Goal: Complete application form

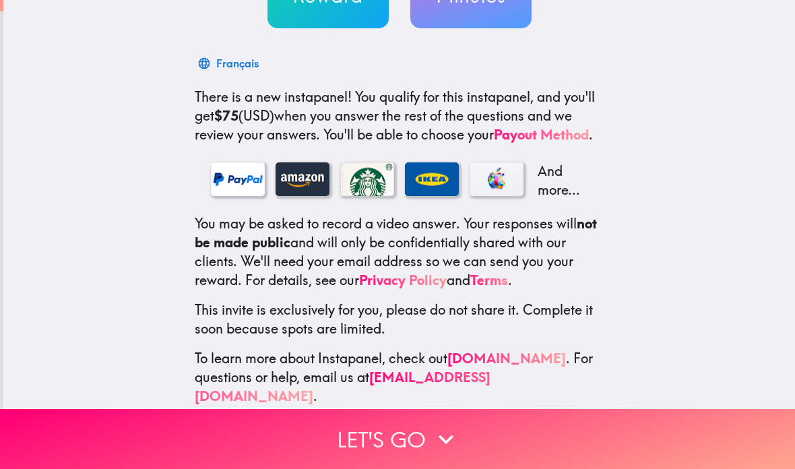
click at [424, 434] on button "Let's go" at bounding box center [397, 439] width 795 height 60
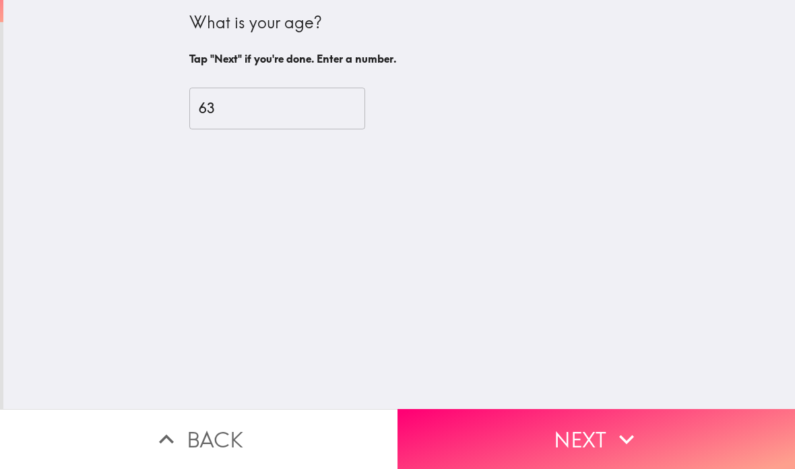
click at [591, 436] on button "Next" at bounding box center [595, 439] width 397 height 60
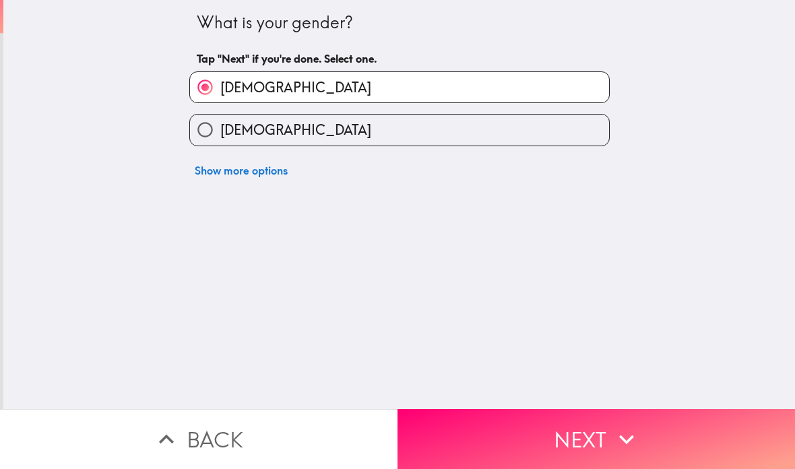
click at [589, 428] on button "Next" at bounding box center [595, 439] width 397 height 60
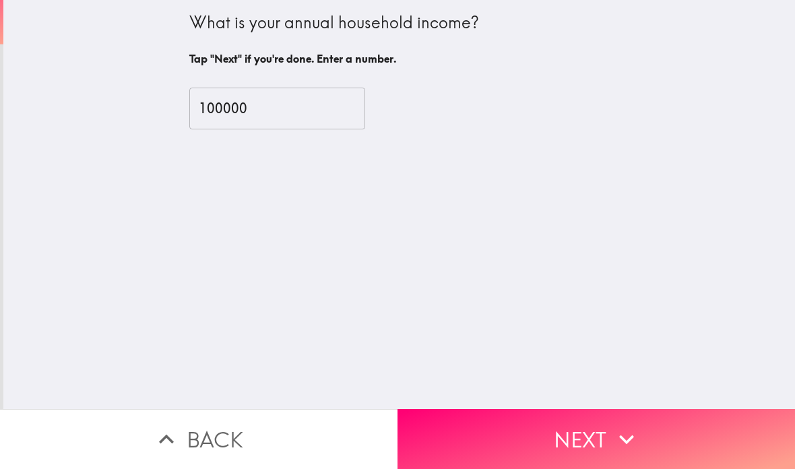
click at [581, 423] on button "Next" at bounding box center [595, 439] width 397 height 60
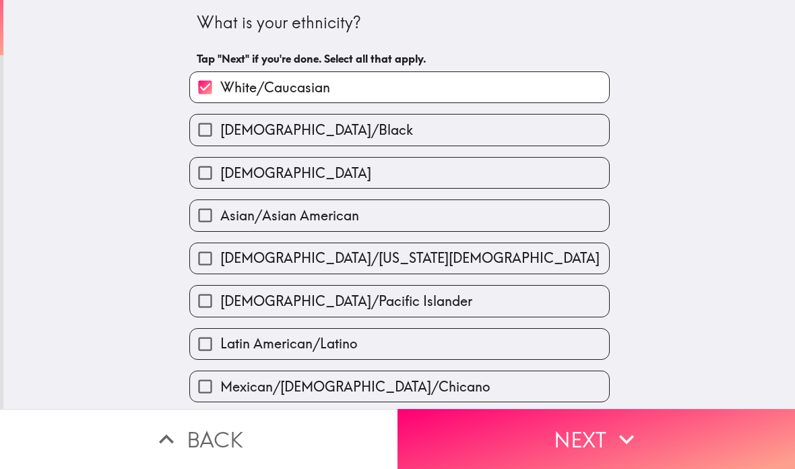
click at [576, 422] on button "Next" at bounding box center [595, 439] width 397 height 60
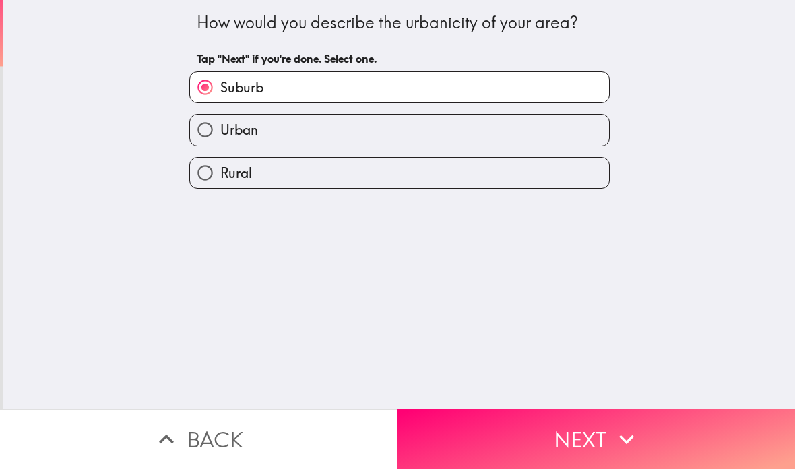
click at [575, 421] on button "Next" at bounding box center [595, 439] width 397 height 60
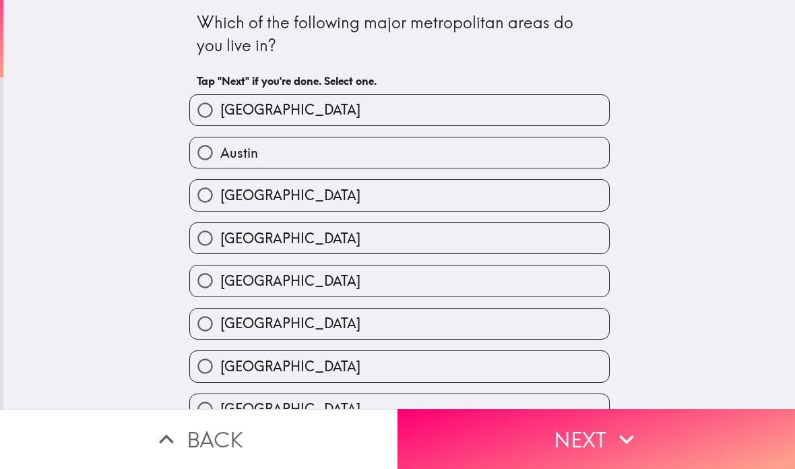
click at [572, 413] on button "Next" at bounding box center [595, 439] width 397 height 60
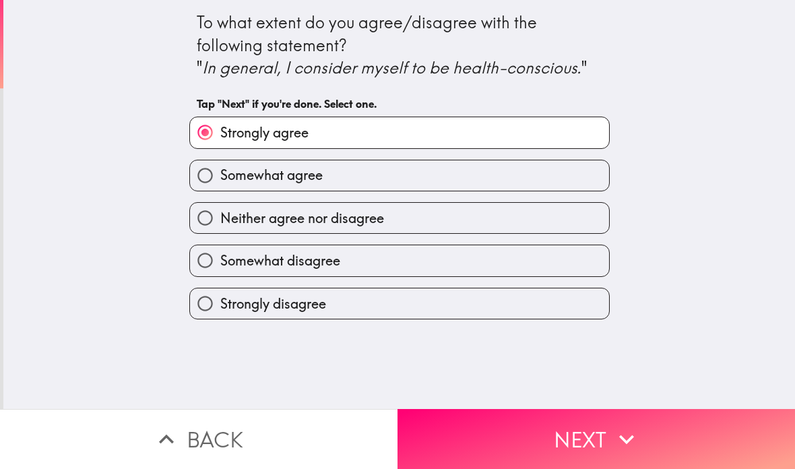
click at [571, 412] on button "Next" at bounding box center [595, 439] width 397 height 60
click at [565, 419] on button "Next" at bounding box center [595, 439] width 397 height 60
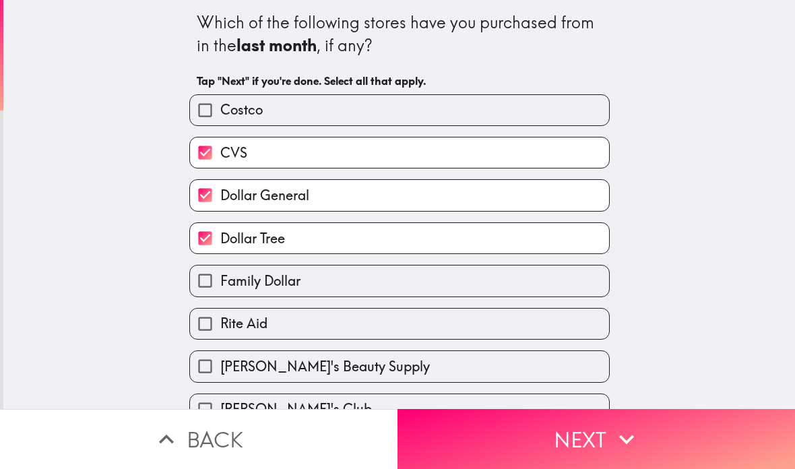
click at [563, 411] on button "Next" at bounding box center [595, 439] width 397 height 60
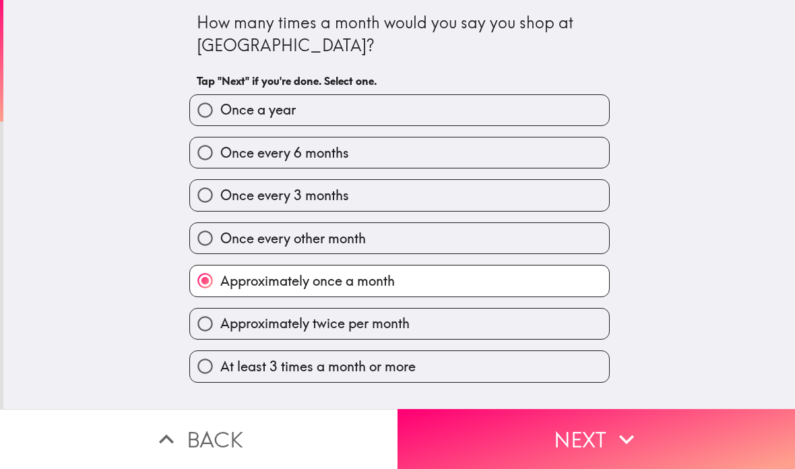
click at [564, 415] on button "Next" at bounding box center [595, 439] width 397 height 60
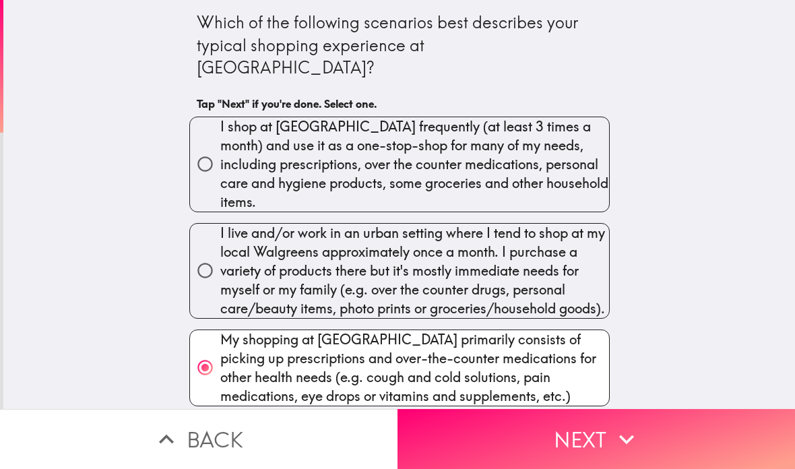
click at [561, 417] on button "Next" at bounding box center [595, 439] width 397 height 60
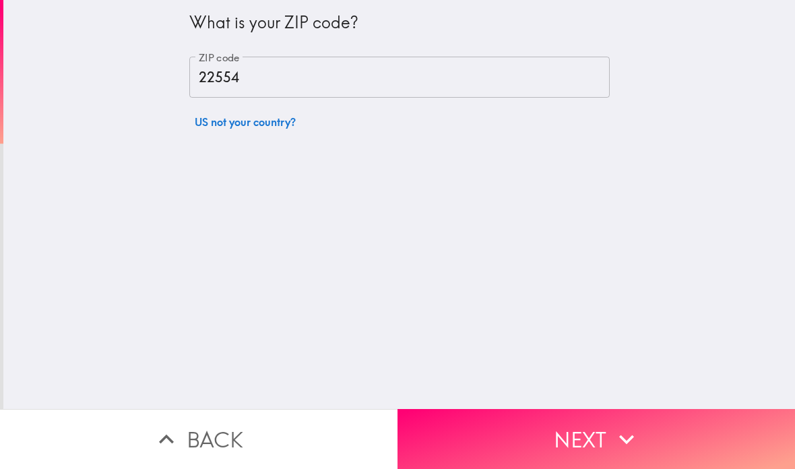
click at [558, 425] on button "Next" at bounding box center [595, 439] width 397 height 60
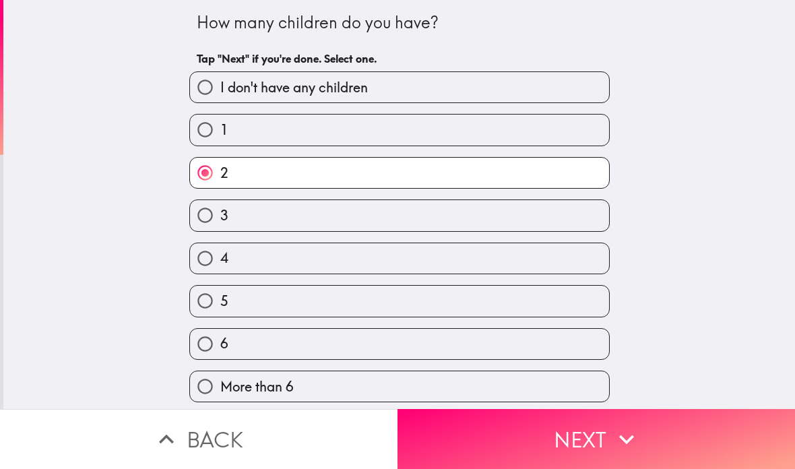
click at [558, 424] on button "Next" at bounding box center [595, 439] width 397 height 60
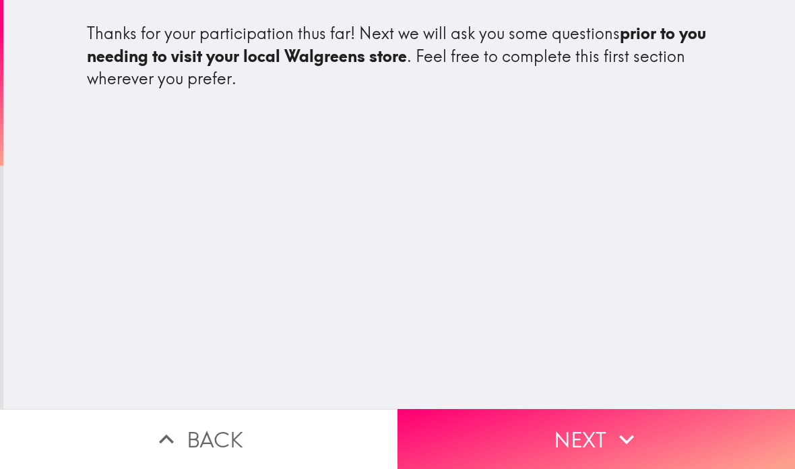
click at [683, 435] on button "Next" at bounding box center [595, 439] width 397 height 60
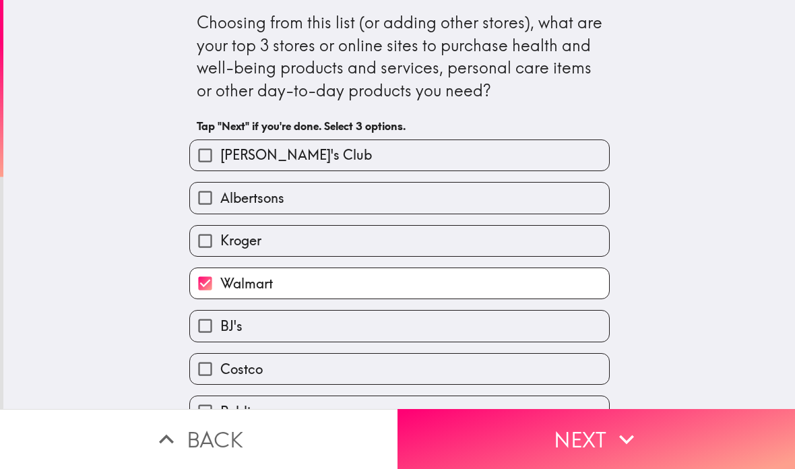
click at [665, 432] on button "Next" at bounding box center [595, 439] width 397 height 60
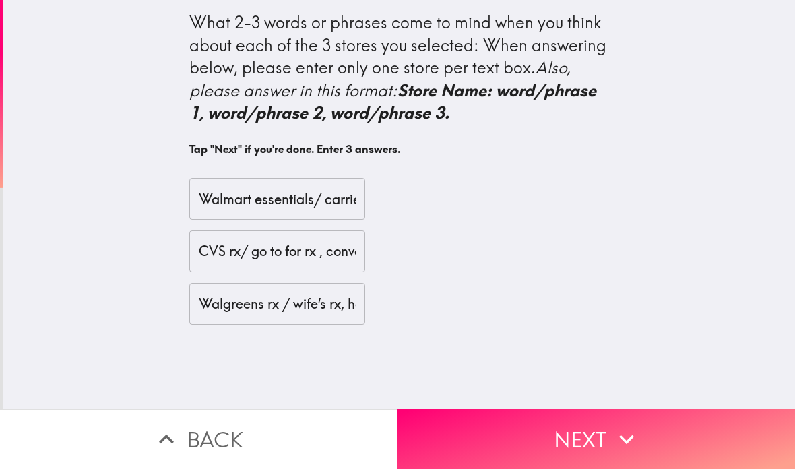
click at [663, 429] on button "Next" at bounding box center [595, 439] width 397 height 60
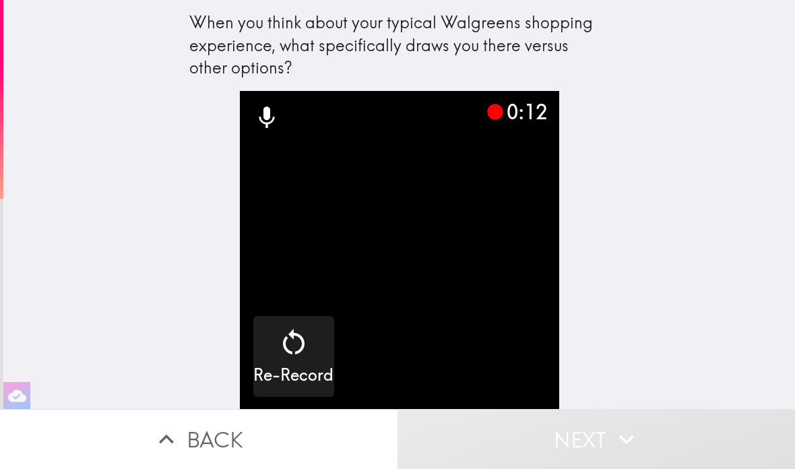
click at [381, 241] on video "button" at bounding box center [399, 250] width 319 height 319
click at [473, 259] on video "button" at bounding box center [399, 250] width 319 height 319
click at [290, 365] on h5 "Re-Record" at bounding box center [293, 375] width 80 height 23
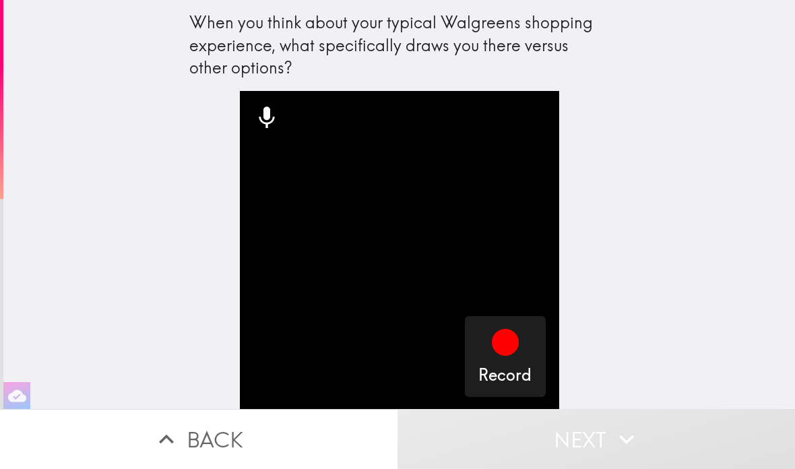
click at [502, 351] on icon "button" at bounding box center [505, 342] width 27 height 27
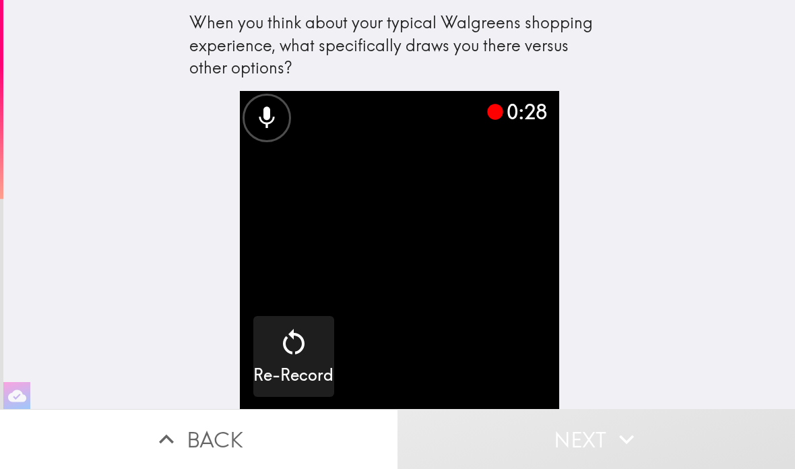
click at [292, 356] on icon "button" at bounding box center [293, 342] width 32 height 32
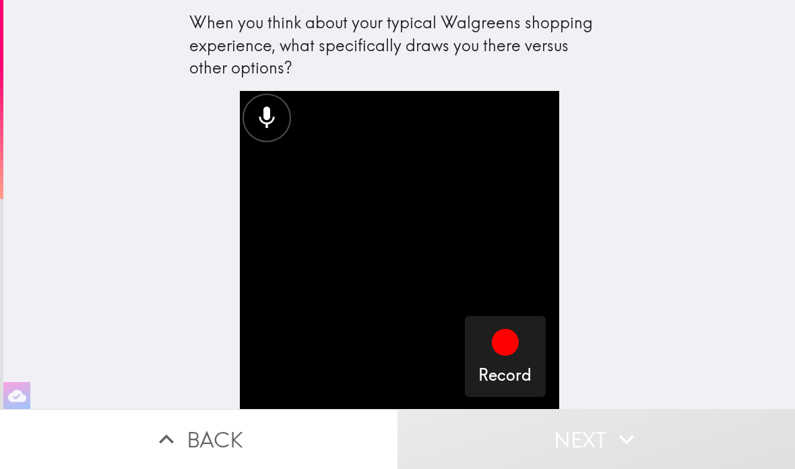
click at [628, 438] on icon "button" at bounding box center [626, 439] width 30 height 30
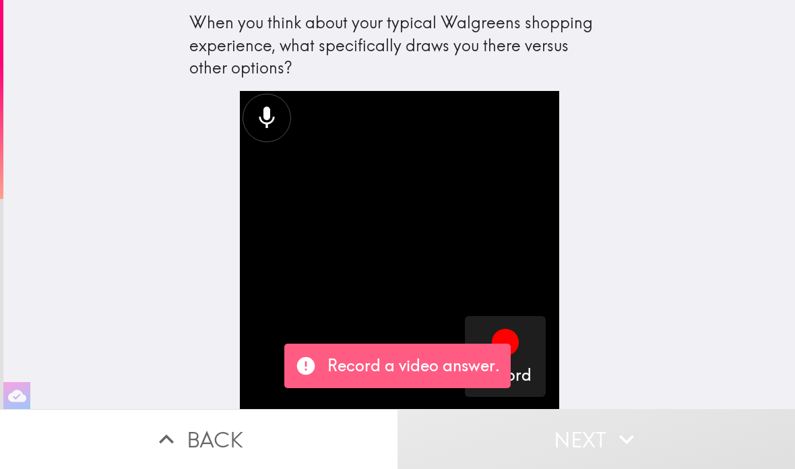
click at [585, 300] on div "Record" at bounding box center [399, 250] width 431 height 318
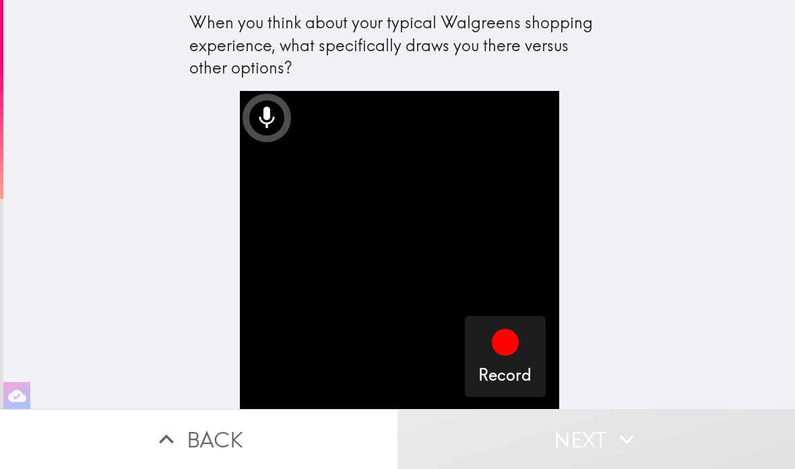
click at [493, 273] on video "button" at bounding box center [399, 250] width 319 height 319
click at [508, 358] on div "button" at bounding box center [505, 345] width 32 height 38
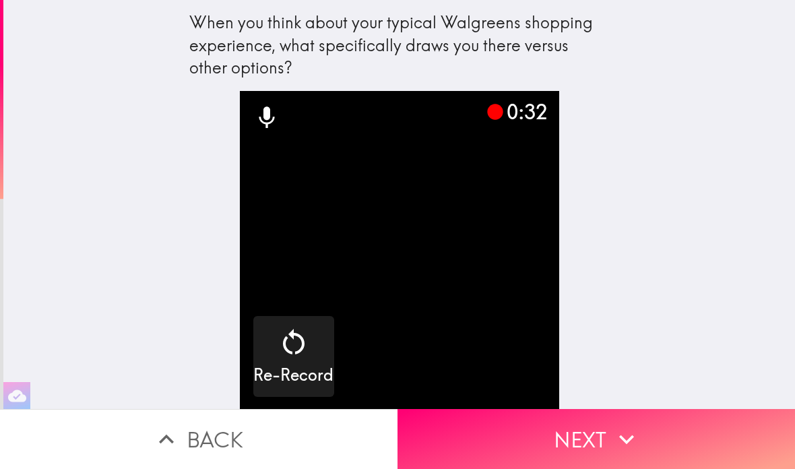
click at [618, 432] on icon "button" at bounding box center [626, 439] width 30 height 30
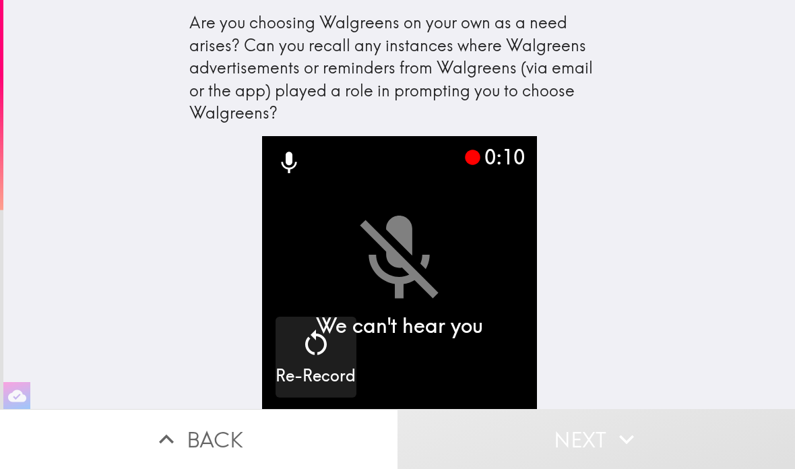
click at [167, 438] on icon "button" at bounding box center [166, 438] width 15 height 9
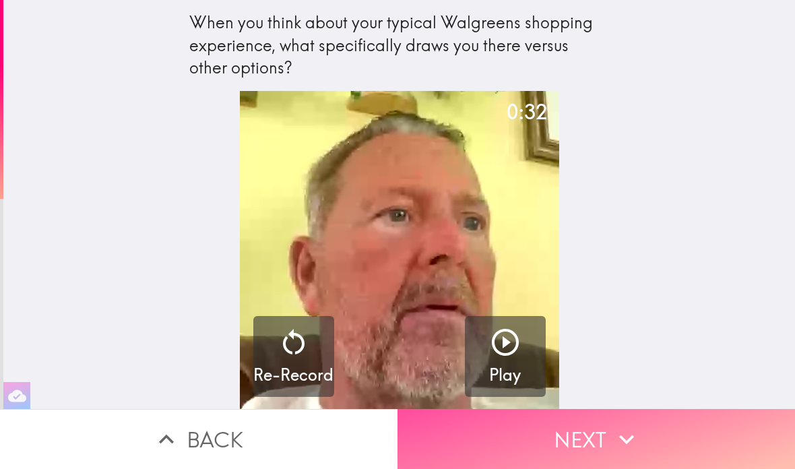
click at [619, 434] on icon "button" at bounding box center [626, 439] width 30 height 30
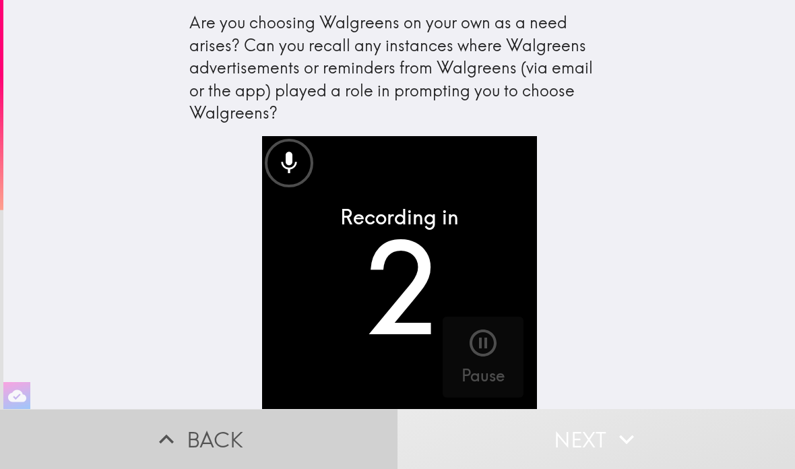
click at [172, 436] on icon "button" at bounding box center [167, 439] width 30 height 30
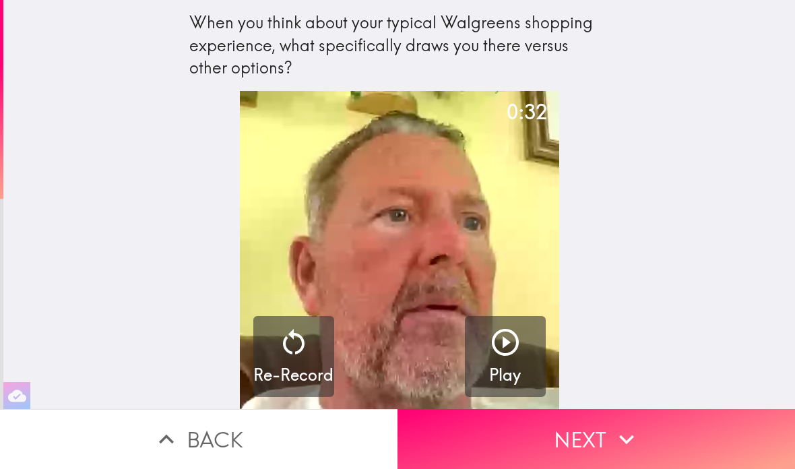
click at [508, 348] on icon "button" at bounding box center [505, 342] width 32 height 32
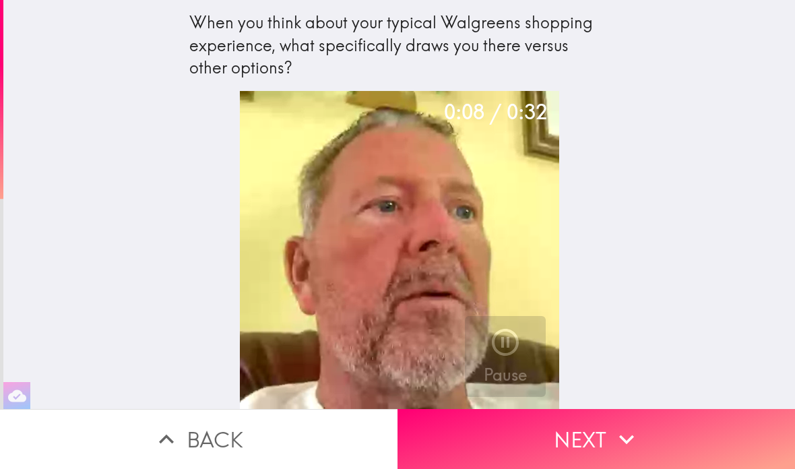
click at [620, 438] on icon "button" at bounding box center [626, 438] width 15 height 9
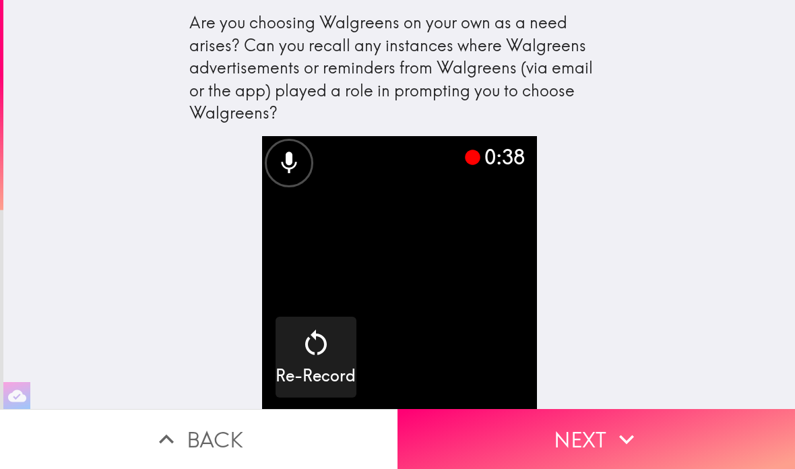
click at [615, 437] on icon "button" at bounding box center [626, 439] width 30 height 30
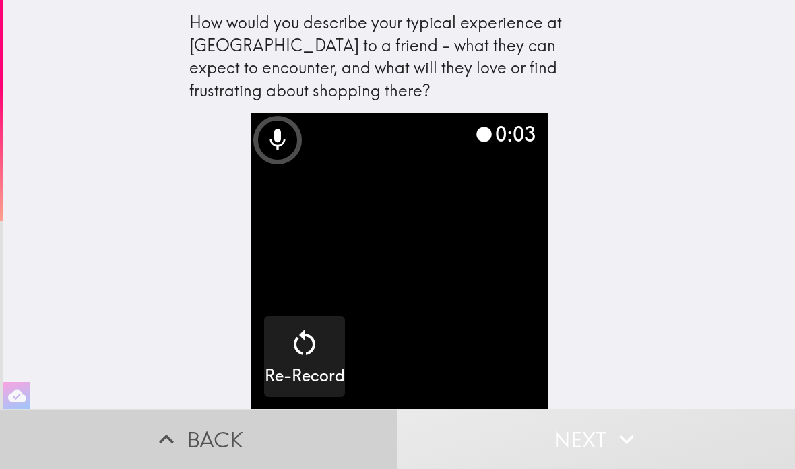
click at [171, 430] on icon "button" at bounding box center [167, 439] width 30 height 30
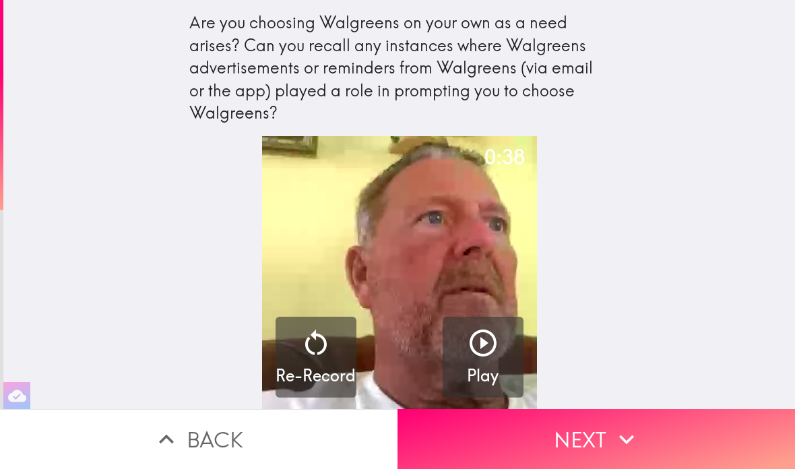
click at [475, 362] on div "button" at bounding box center [483, 346] width 32 height 38
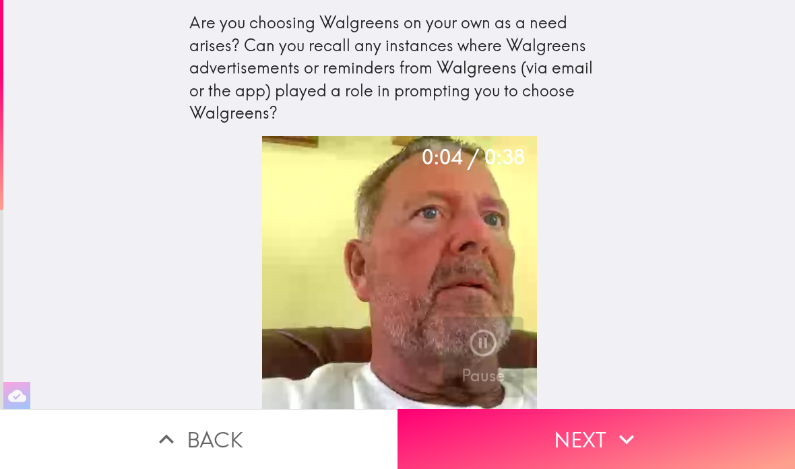
click at [618, 436] on icon "button" at bounding box center [626, 439] width 30 height 30
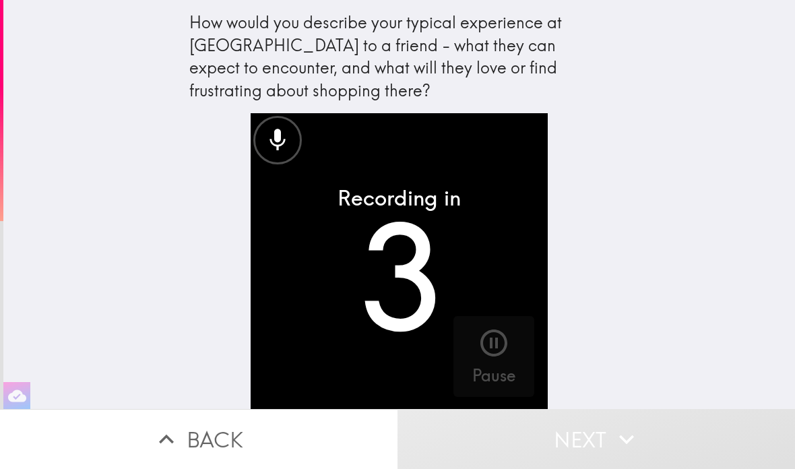
click at [613, 436] on icon "button" at bounding box center [626, 439] width 30 height 30
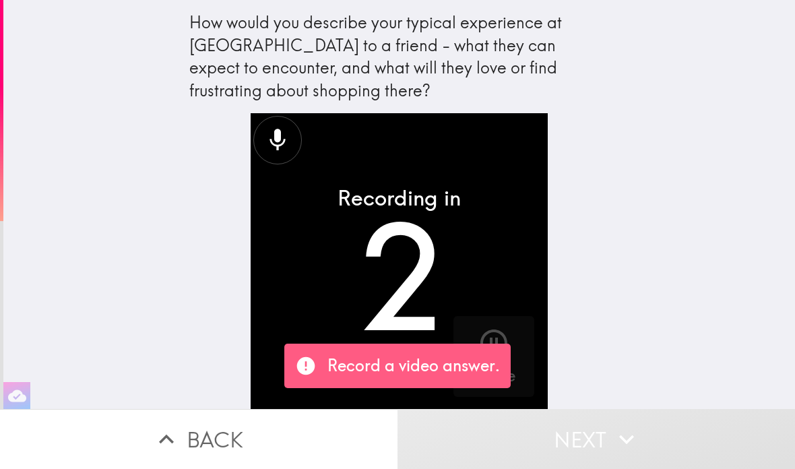
click at [603, 438] on button "Next" at bounding box center [595, 439] width 397 height 60
click at [174, 446] on icon "button" at bounding box center [167, 439] width 30 height 30
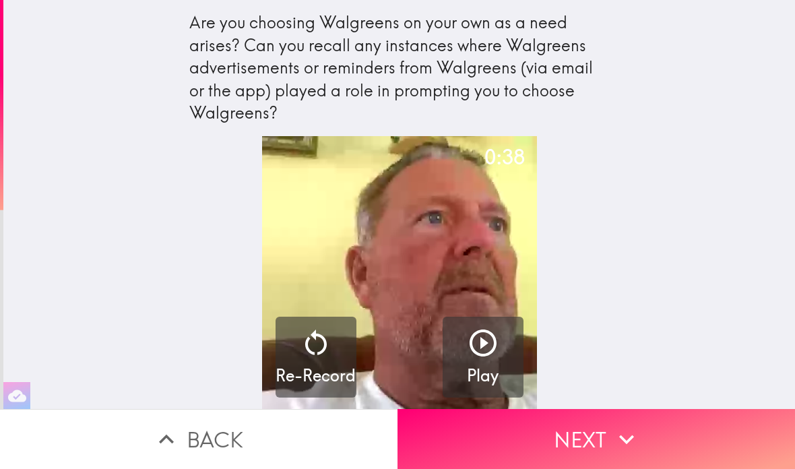
click at [624, 436] on icon "button" at bounding box center [626, 439] width 30 height 30
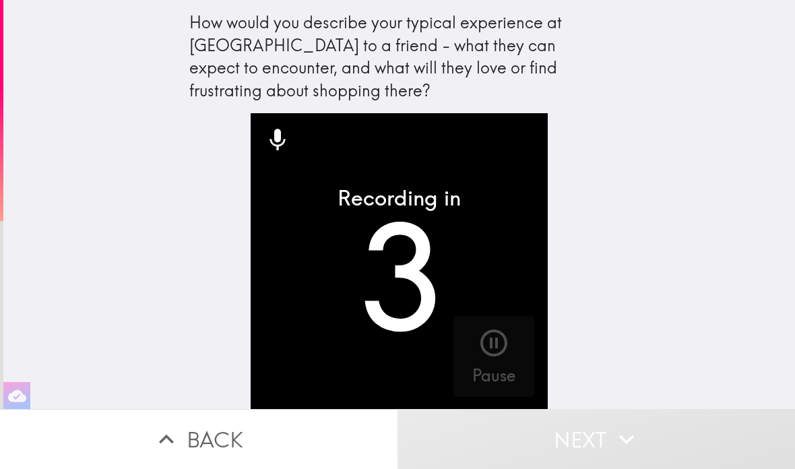
click at [626, 436] on icon "button" at bounding box center [626, 439] width 30 height 30
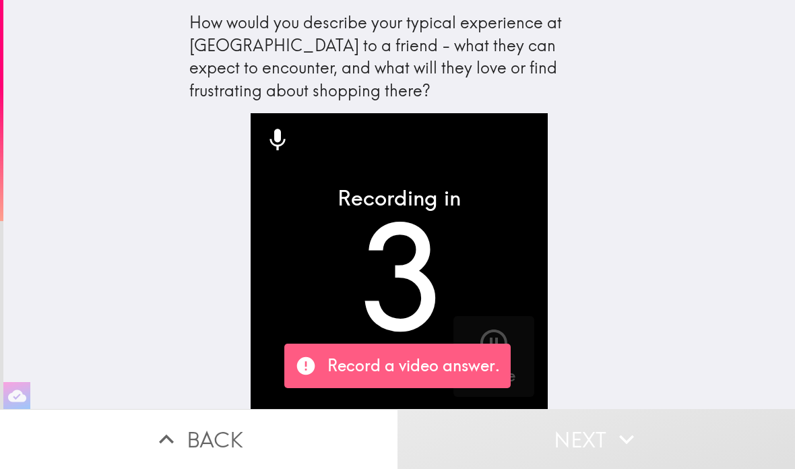
click at [625, 436] on icon "button" at bounding box center [626, 439] width 30 height 30
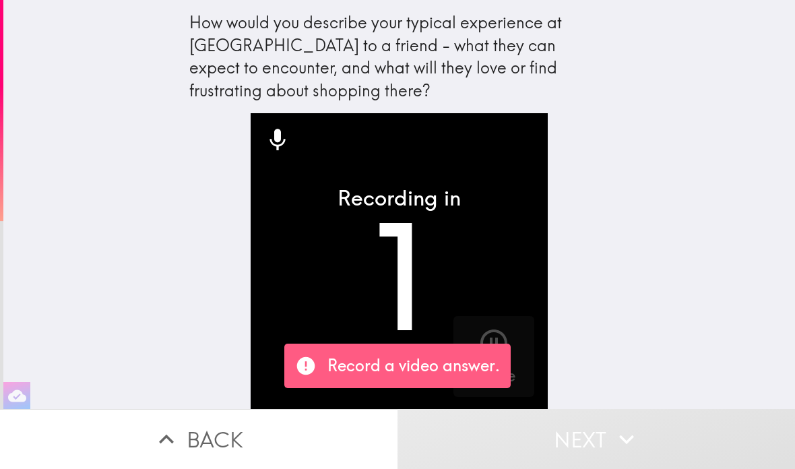
click at [168, 431] on icon "button" at bounding box center [167, 439] width 30 height 30
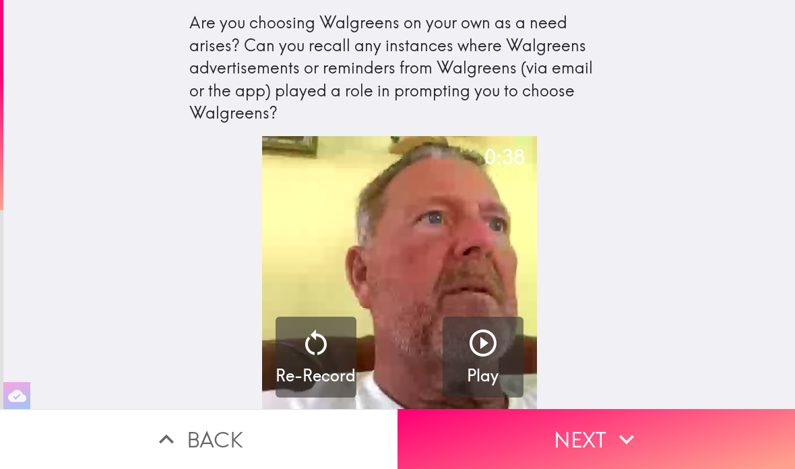
click at [494, 349] on icon "button" at bounding box center [483, 343] width 32 height 32
click at [620, 432] on icon "button" at bounding box center [626, 439] width 30 height 30
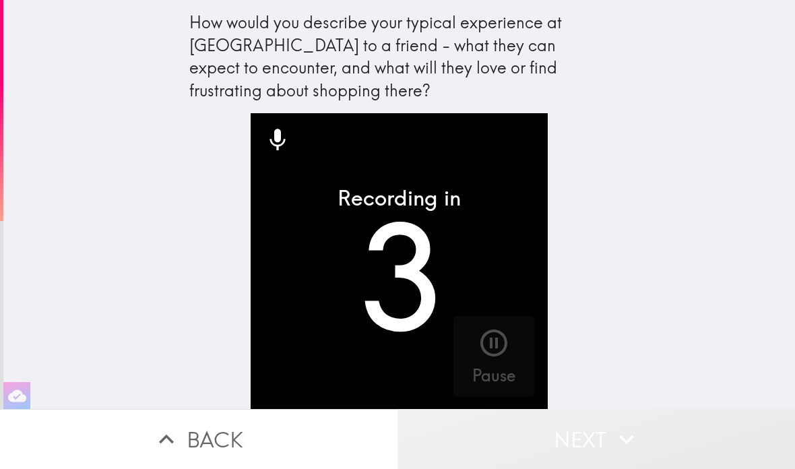
click at [628, 433] on icon "button" at bounding box center [626, 439] width 30 height 30
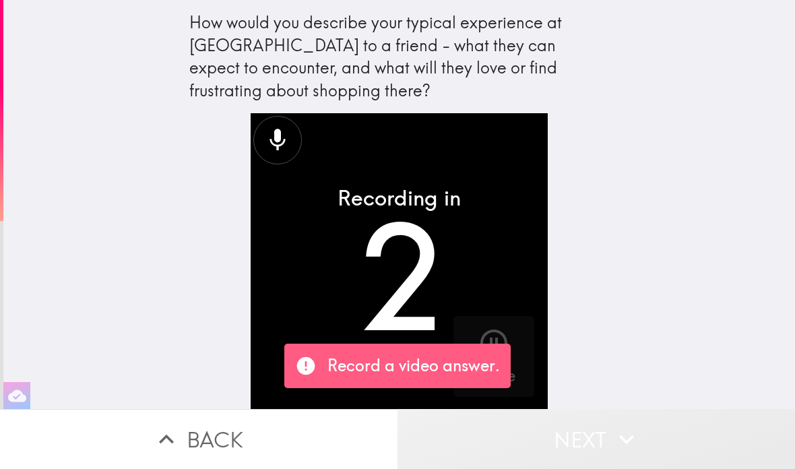
click at [628, 439] on icon "button" at bounding box center [626, 438] width 15 height 9
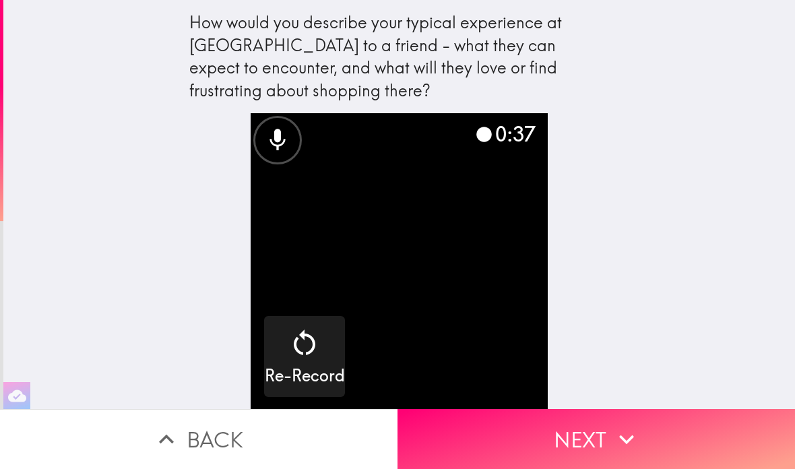
click at [626, 426] on icon "button" at bounding box center [626, 439] width 30 height 30
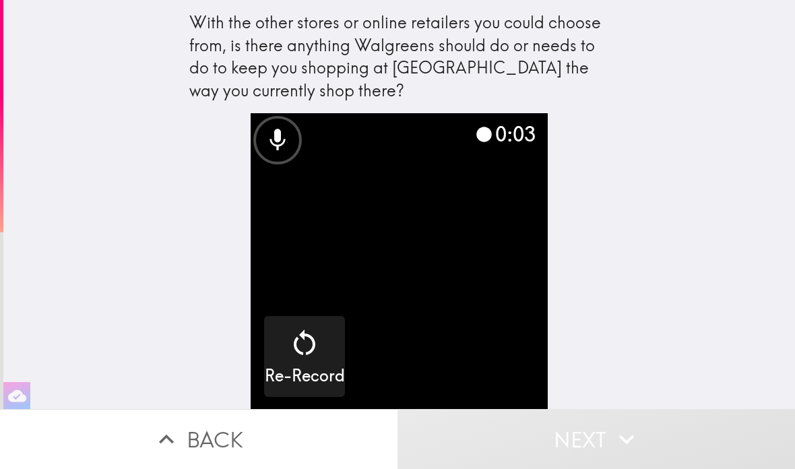
click at [627, 436] on icon "button" at bounding box center [626, 439] width 30 height 30
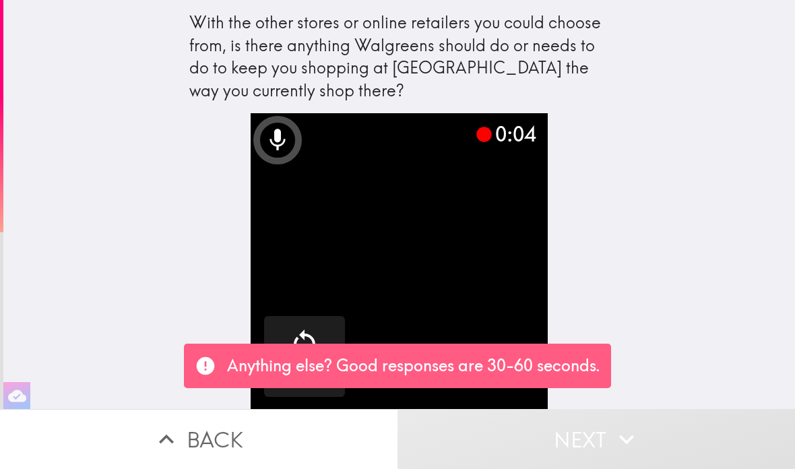
click at [166, 440] on icon "button" at bounding box center [167, 439] width 30 height 30
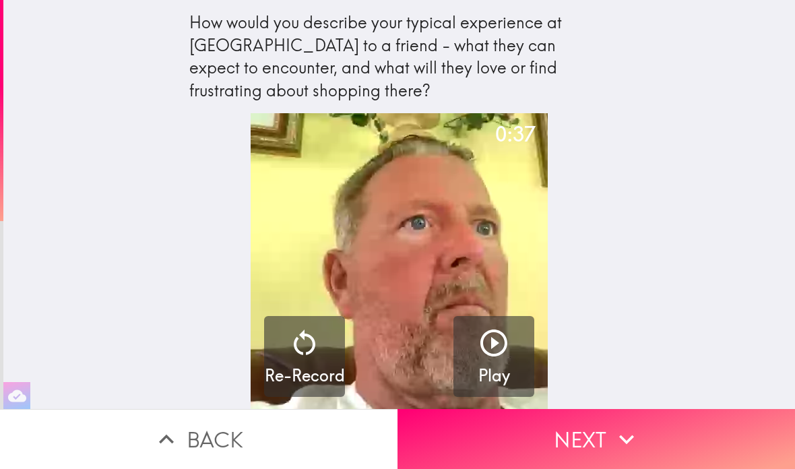
click at [502, 354] on icon "button" at bounding box center [493, 343] width 32 height 32
click at [614, 428] on icon "button" at bounding box center [626, 439] width 30 height 30
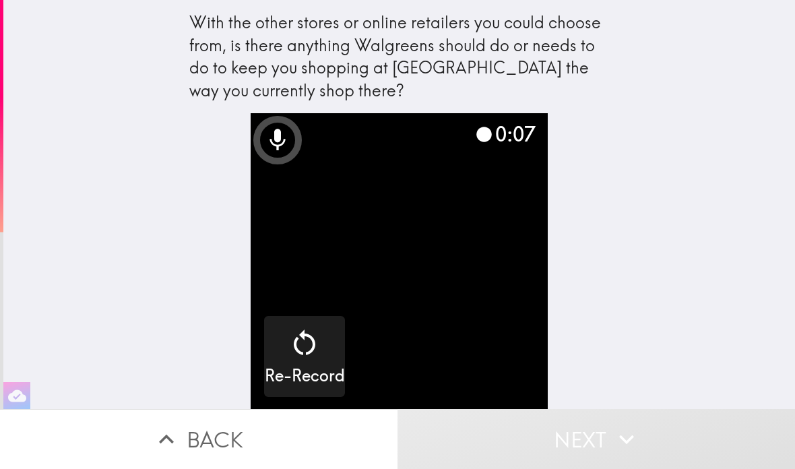
click at [294, 366] on h5 "Re-Record" at bounding box center [305, 375] width 80 height 23
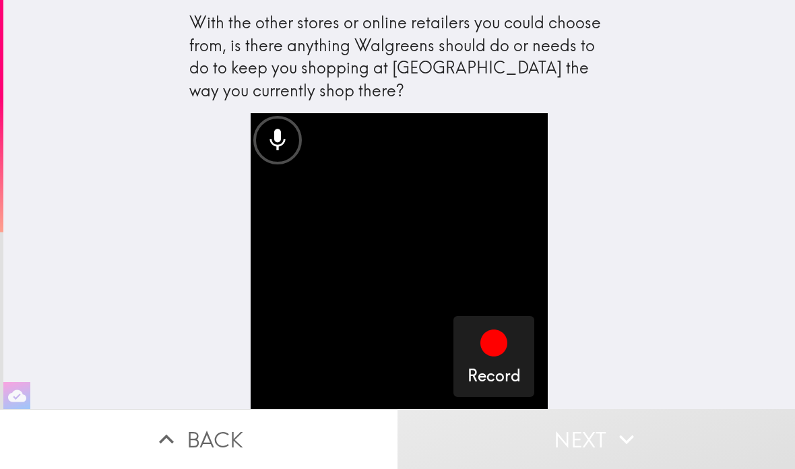
click at [497, 353] on icon "button" at bounding box center [493, 342] width 27 height 27
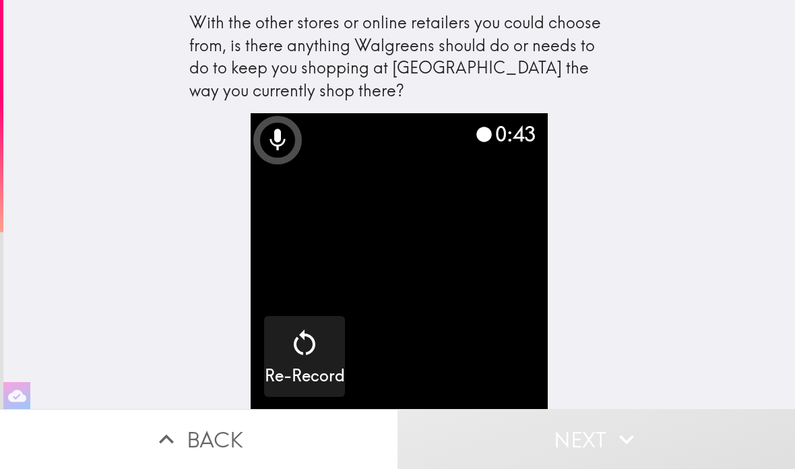
click at [607, 437] on button "Next" at bounding box center [595, 439] width 397 height 60
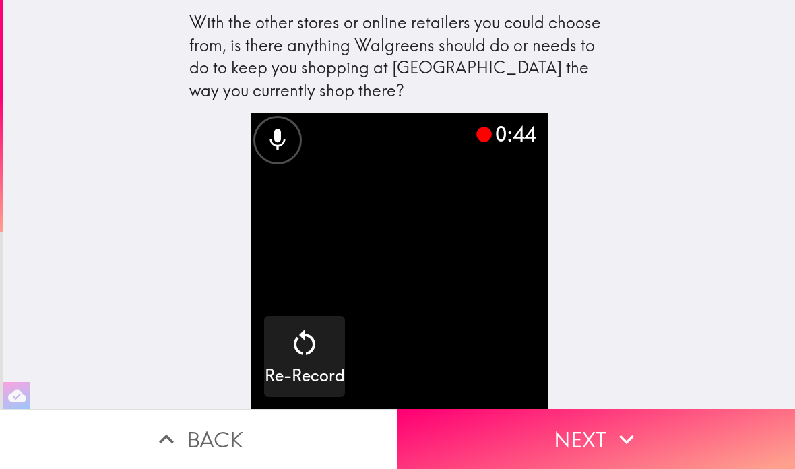
click at [613, 436] on icon "button" at bounding box center [626, 439] width 30 height 30
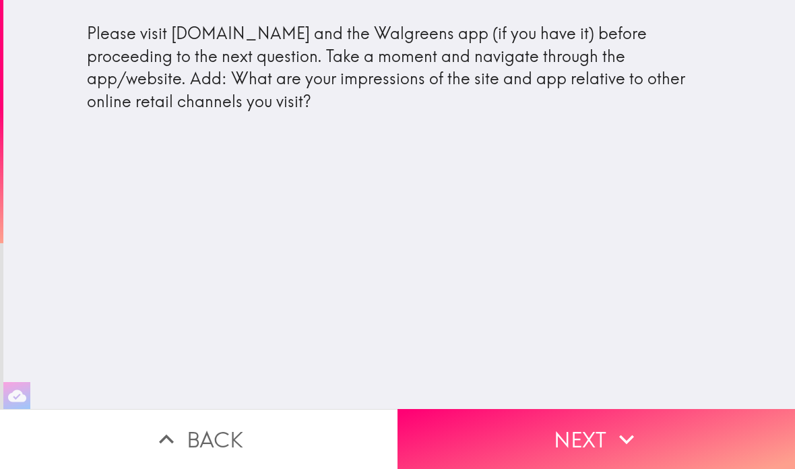
click at [622, 444] on icon "button" at bounding box center [626, 439] width 30 height 30
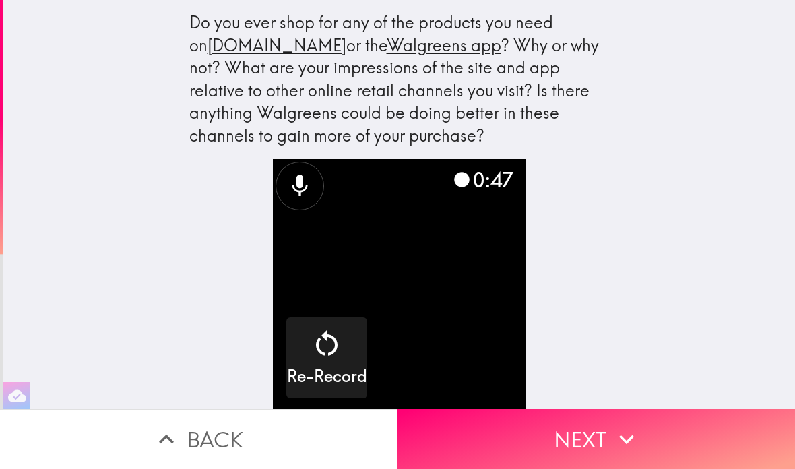
click at [609, 424] on button "Next" at bounding box center [595, 439] width 397 height 60
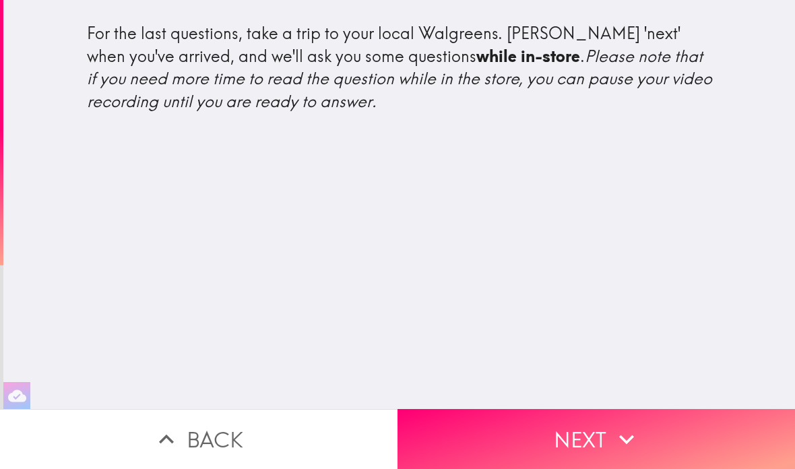
click at [624, 434] on icon "button" at bounding box center [626, 439] width 30 height 30
